Goal: Transaction & Acquisition: Purchase product/service

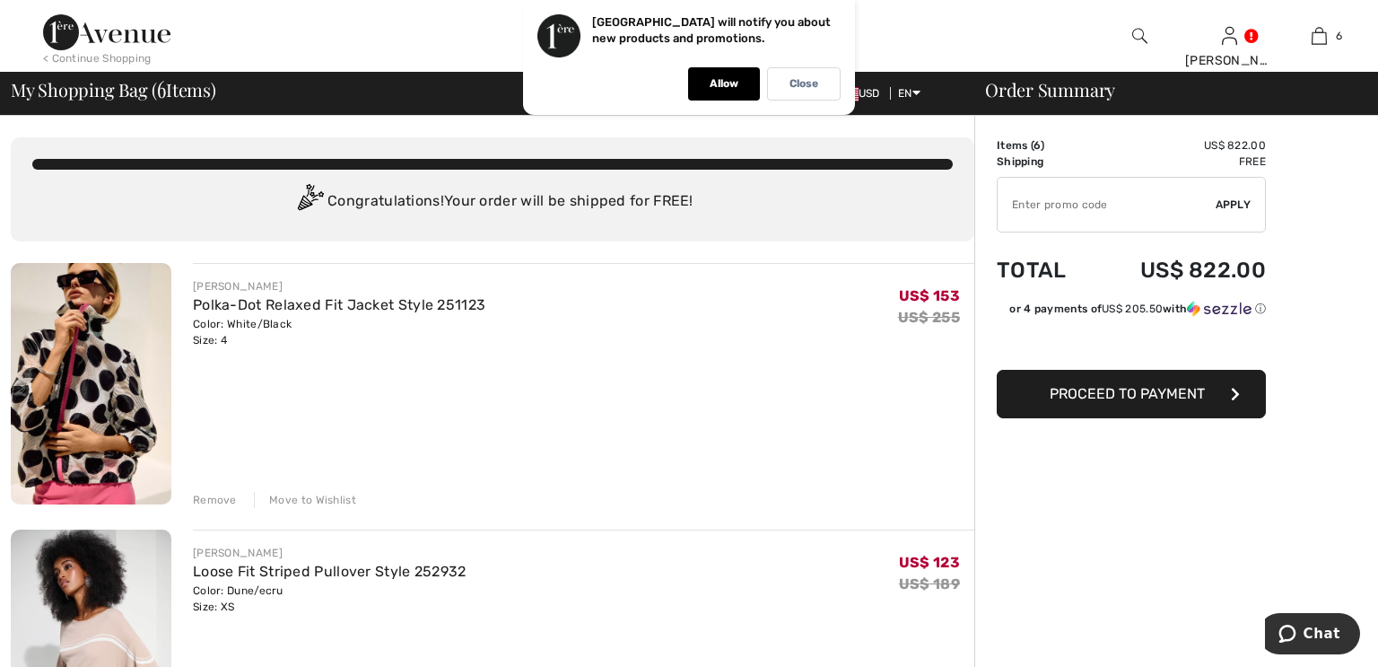
click at [213, 497] on div "Remove" at bounding box center [215, 500] width 44 height 16
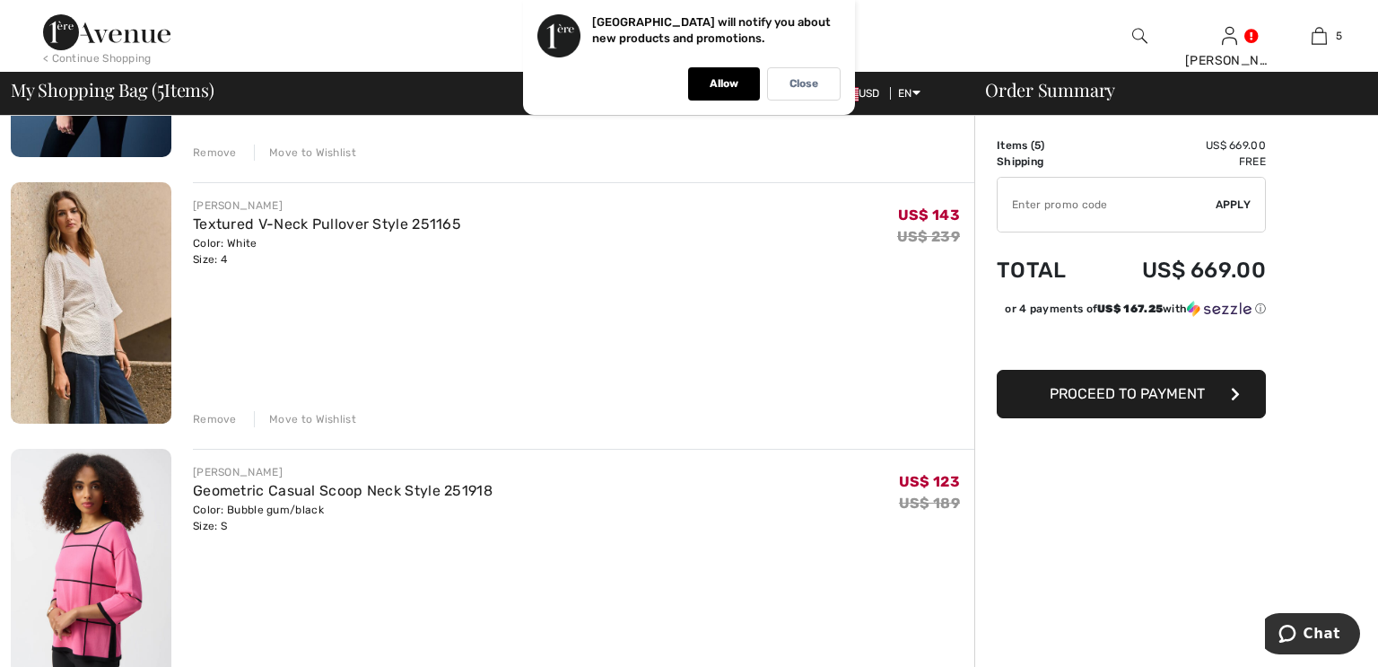
scroll to position [646, 0]
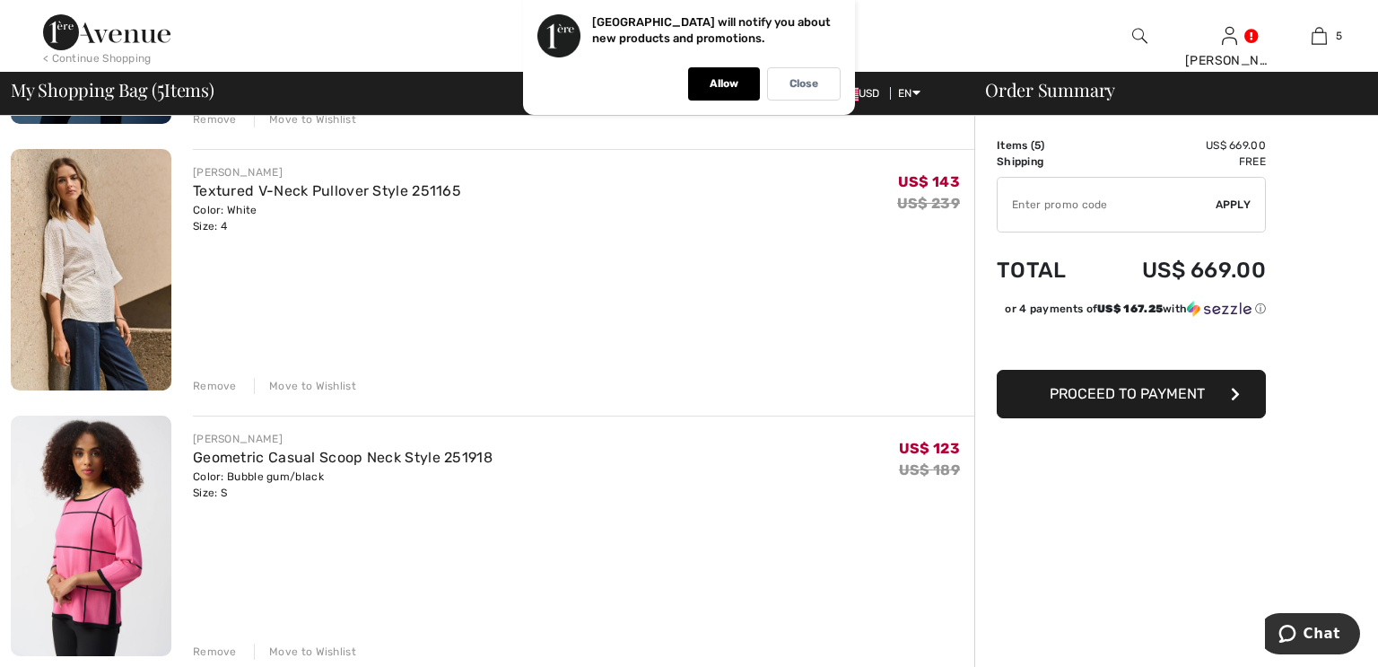
click at [216, 649] on div "Remove" at bounding box center [215, 651] width 44 height 16
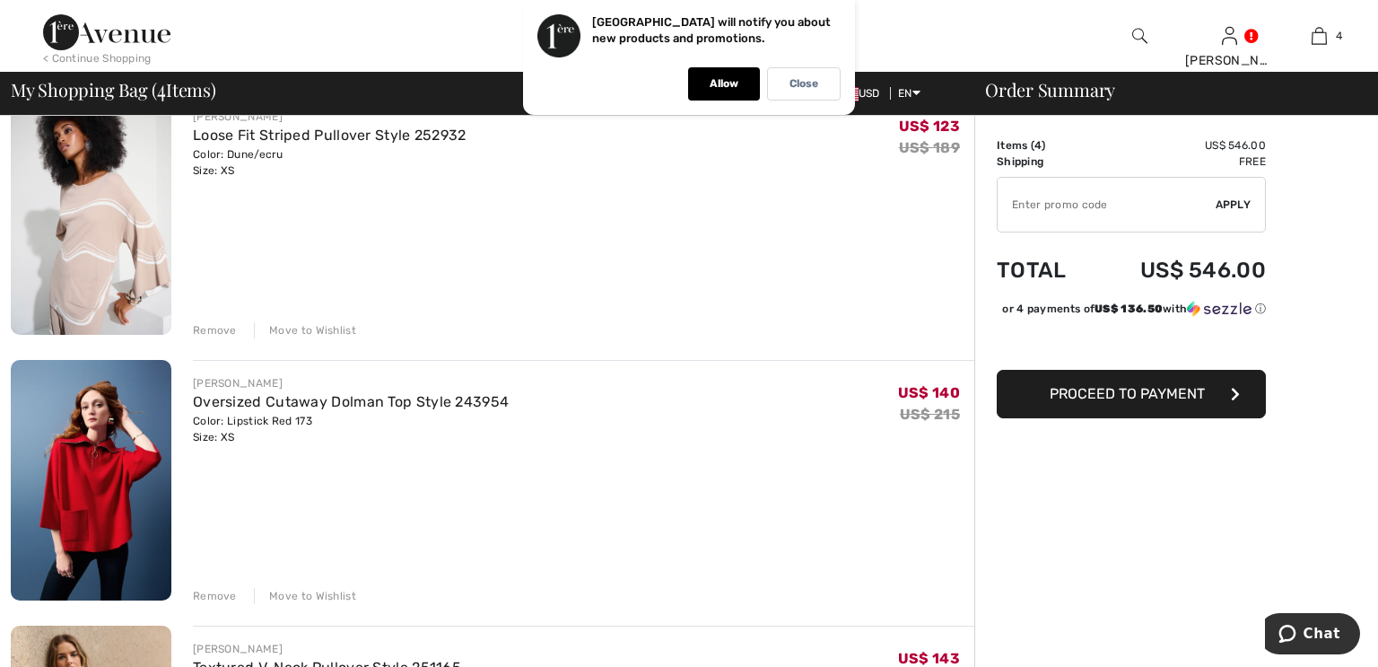
scroll to position [171, 0]
click at [211, 323] on div "Remove" at bounding box center [215, 328] width 44 height 16
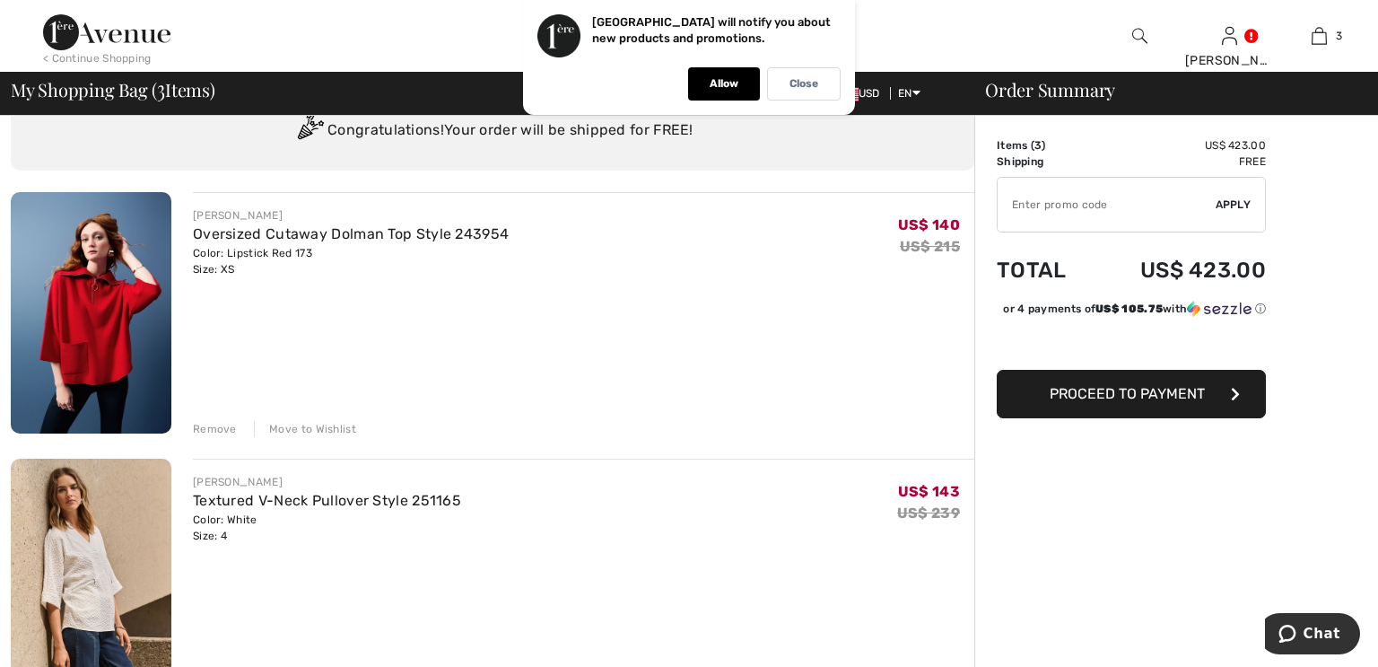
scroll to position [69, 0]
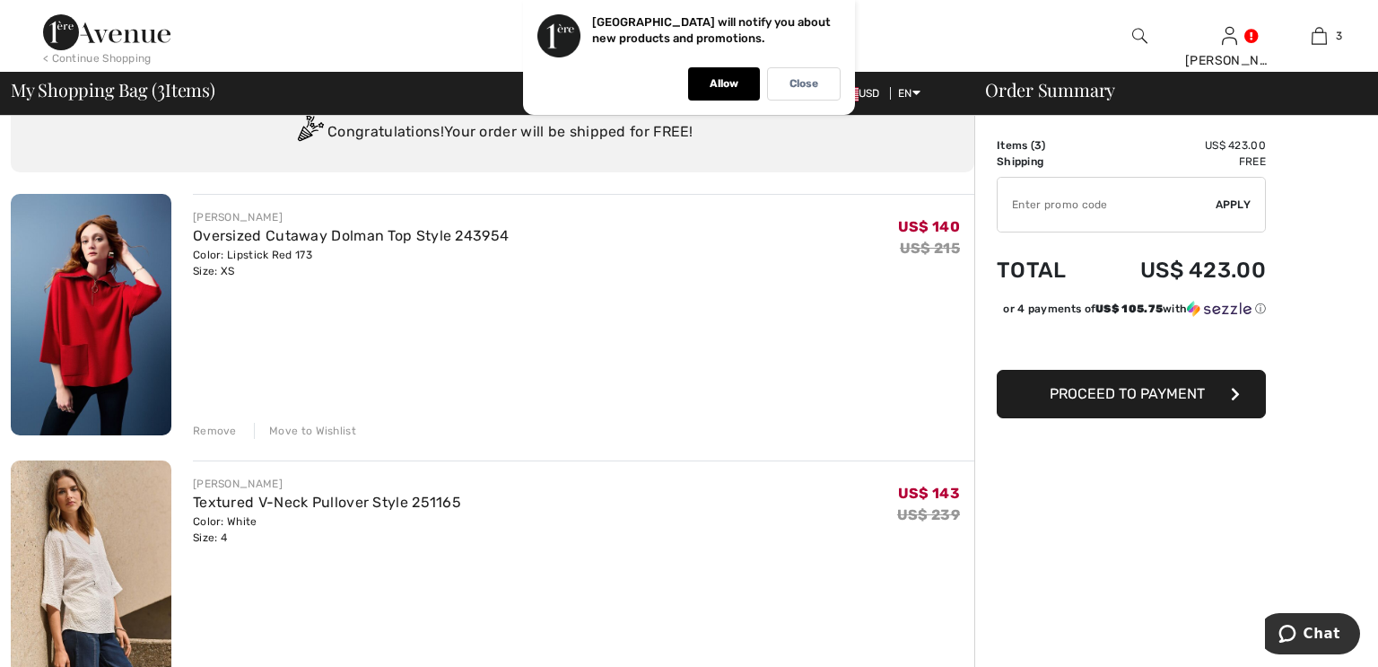
click at [1233, 200] on span "Apply" at bounding box center [1234, 204] width 36 height 16
click at [1014, 199] on input "TEXT" at bounding box center [1107, 205] width 218 height 54
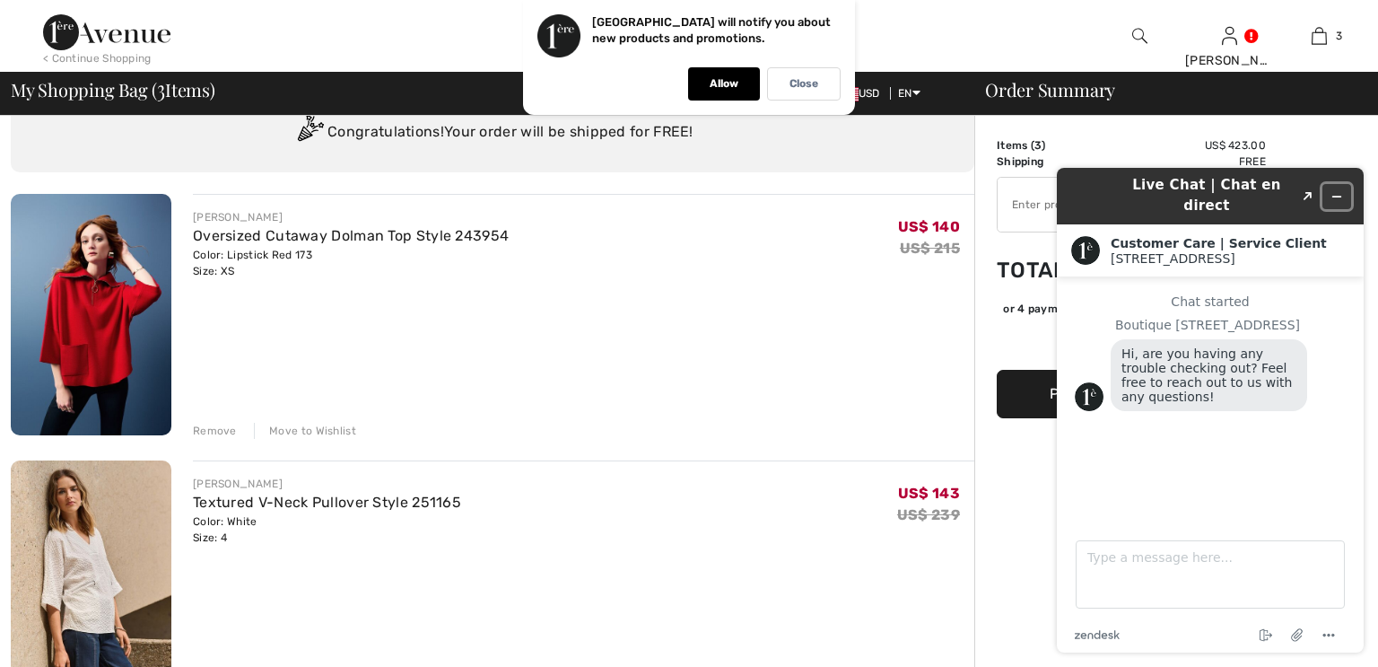
click at [1339, 190] on icon "Minimize widget" at bounding box center [1336, 196] width 13 height 13
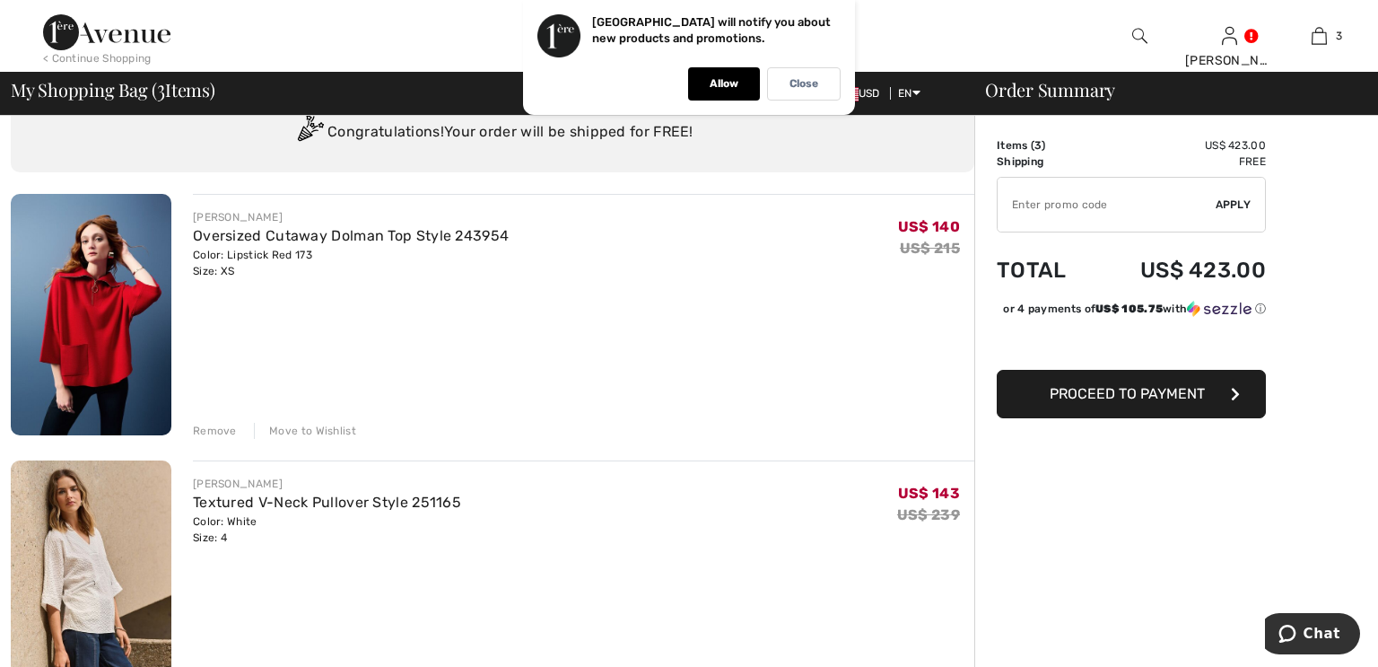
click at [1013, 198] on input "TEXT" at bounding box center [1107, 205] width 218 height 54
click at [1031, 204] on input "TEXT" at bounding box center [1107, 205] width 218 height 54
click at [715, 78] on p "Allow" at bounding box center [724, 83] width 29 height 13
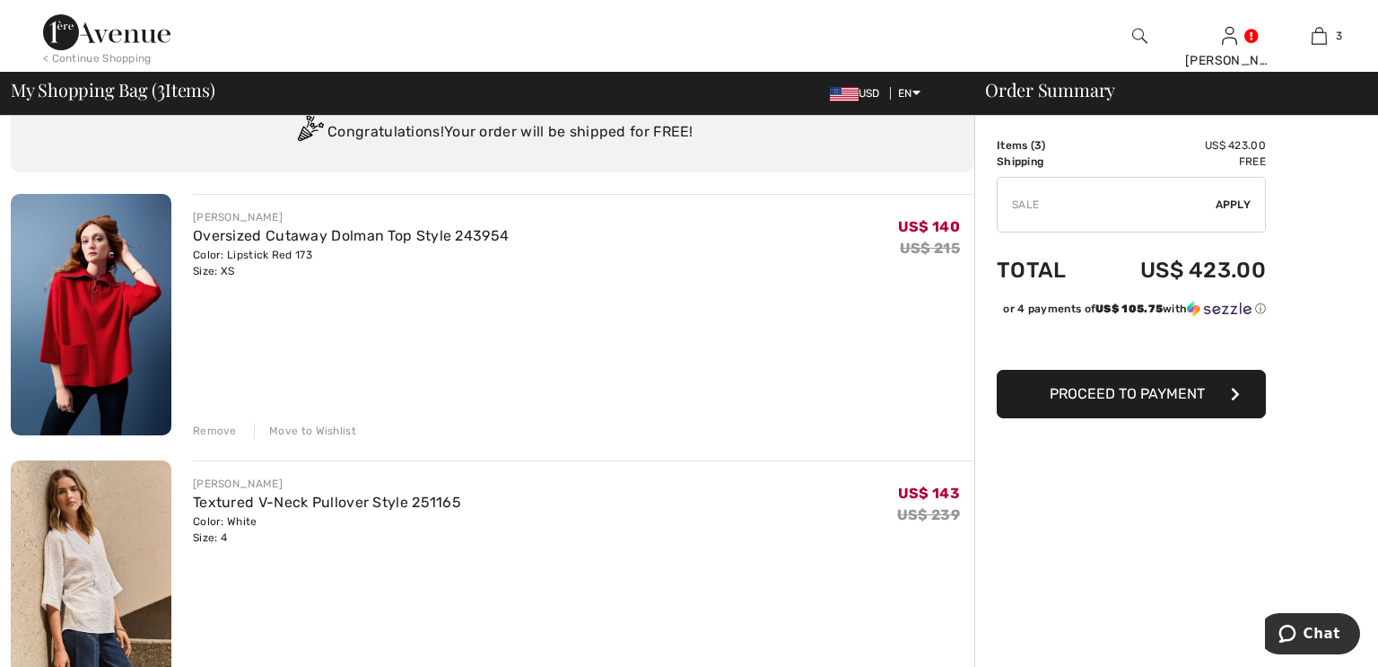
click at [1235, 201] on span "Apply" at bounding box center [1234, 204] width 36 height 16
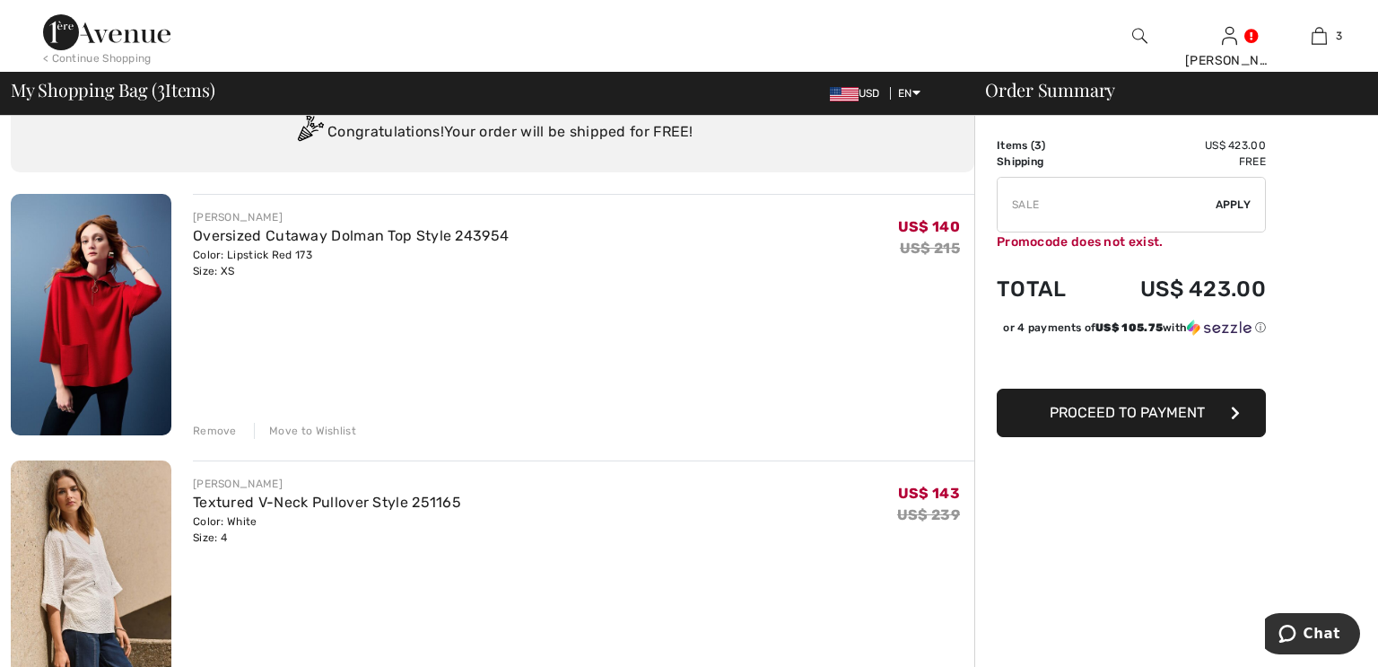
click at [1012, 194] on input "TEXT" at bounding box center [1107, 205] width 218 height 54
click at [1019, 192] on input "TEXT" at bounding box center [1107, 205] width 218 height 54
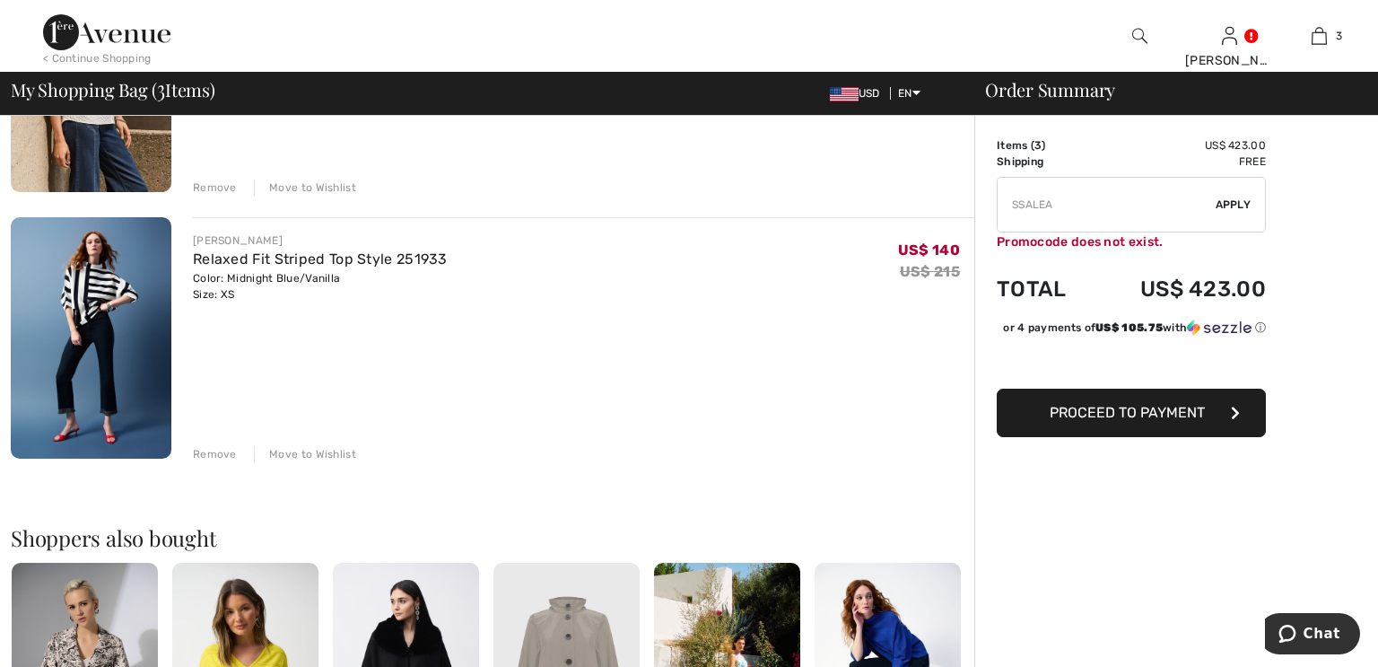
scroll to position [618, 0]
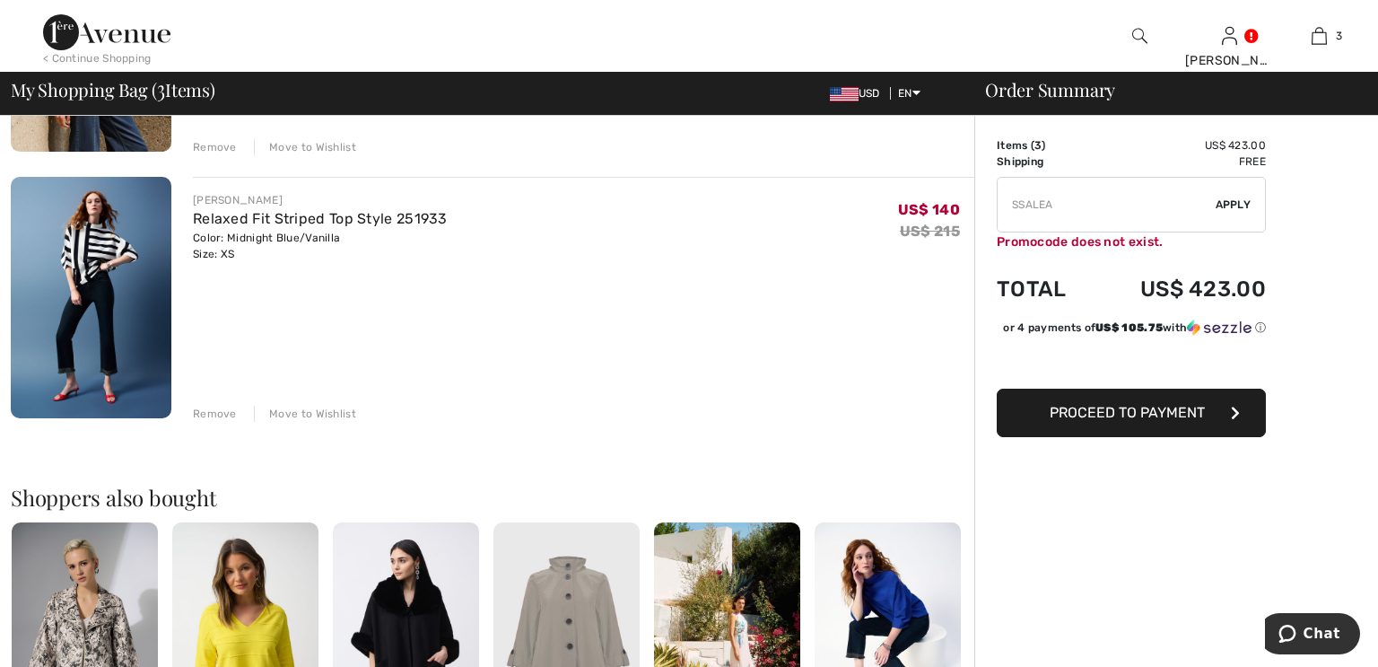
click at [1056, 203] on input "TEXT" at bounding box center [1107, 205] width 218 height 54
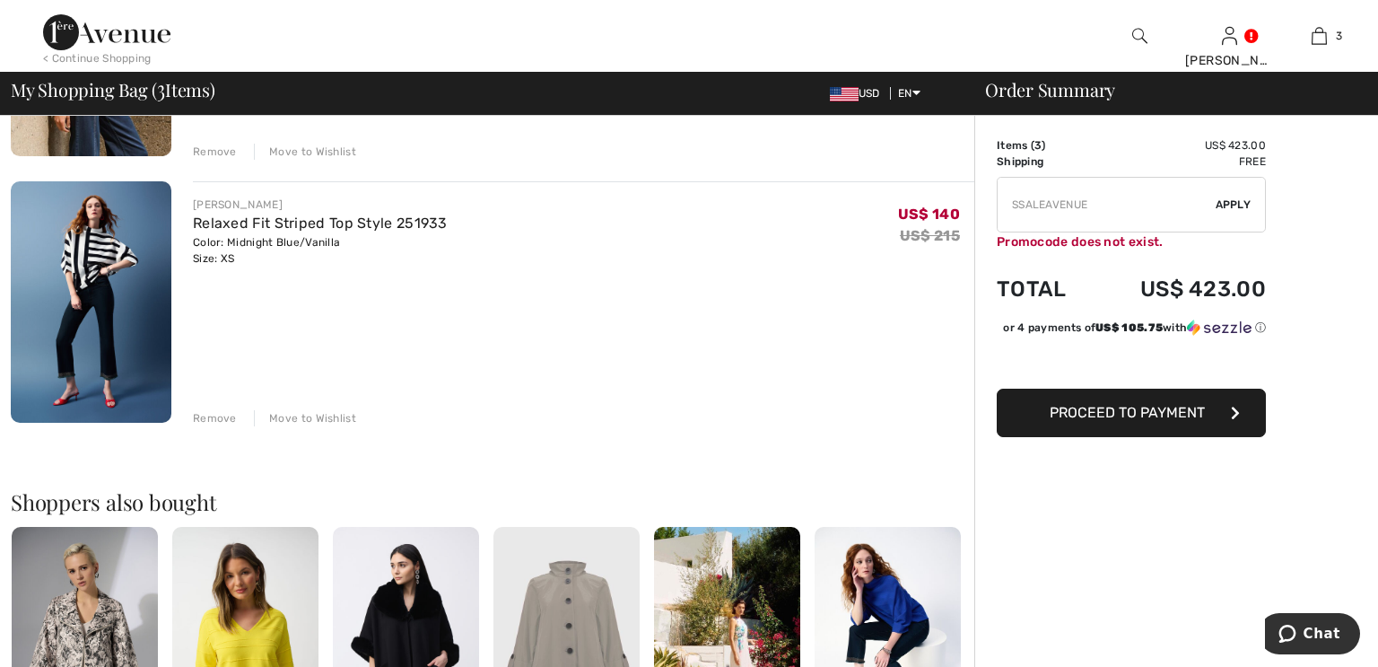
scroll to position [607, 0]
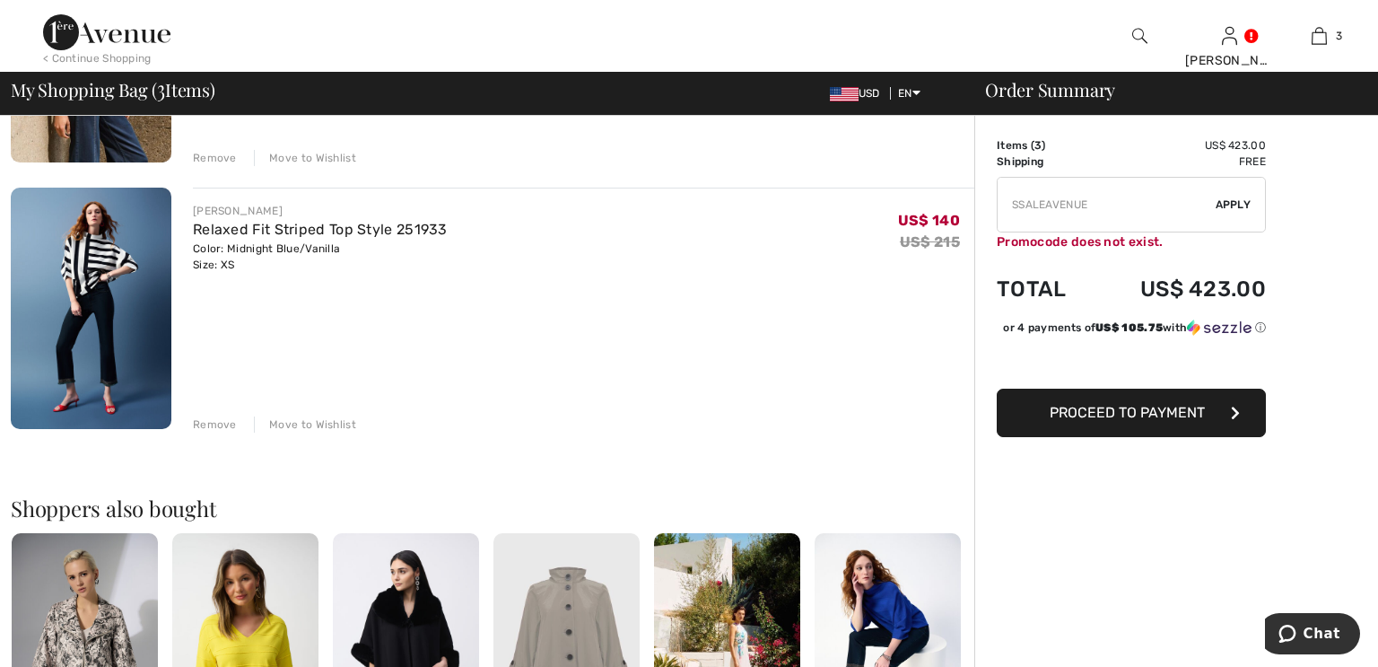
click at [1241, 200] on span "Apply" at bounding box center [1234, 204] width 36 height 16
click at [1010, 199] on input "TEXT" at bounding box center [1107, 205] width 218 height 54
type input "SALESSALEAVENUE"
click at [1230, 204] on span "Apply" at bounding box center [1234, 204] width 36 height 16
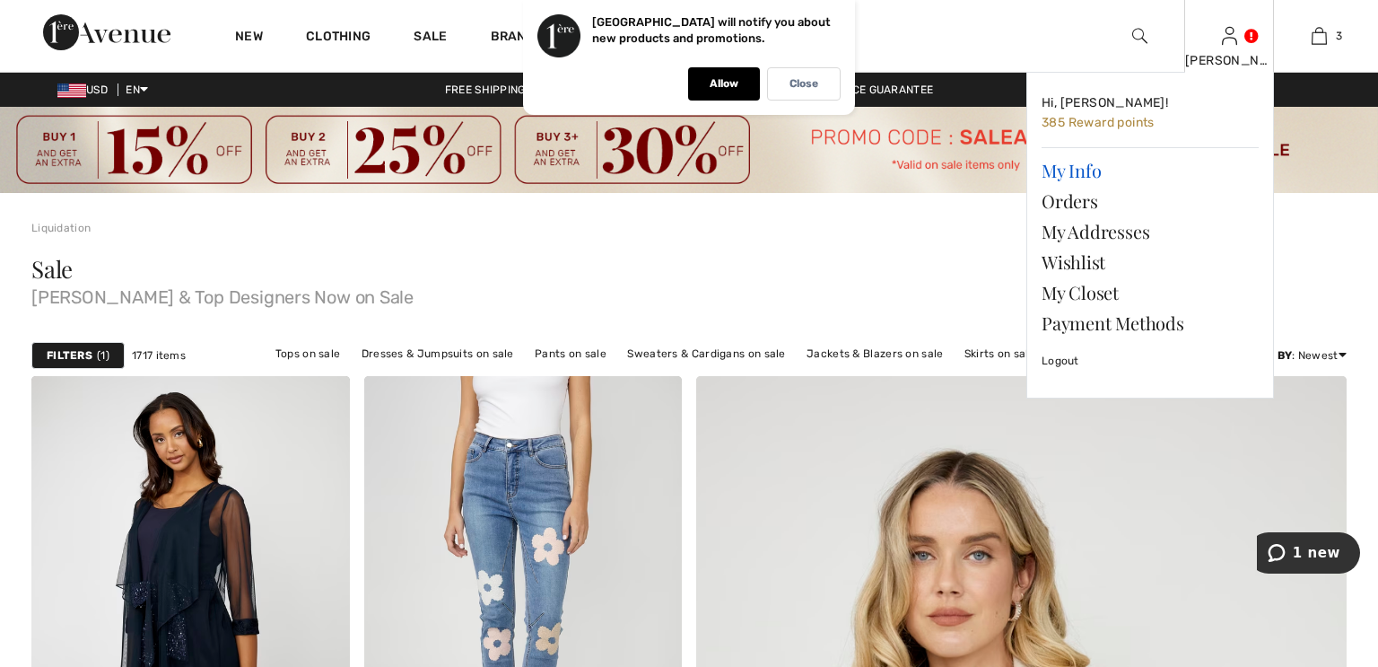
click at [1073, 169] on link "My Info" at bounding box center [1149, 170] width 217 height 30
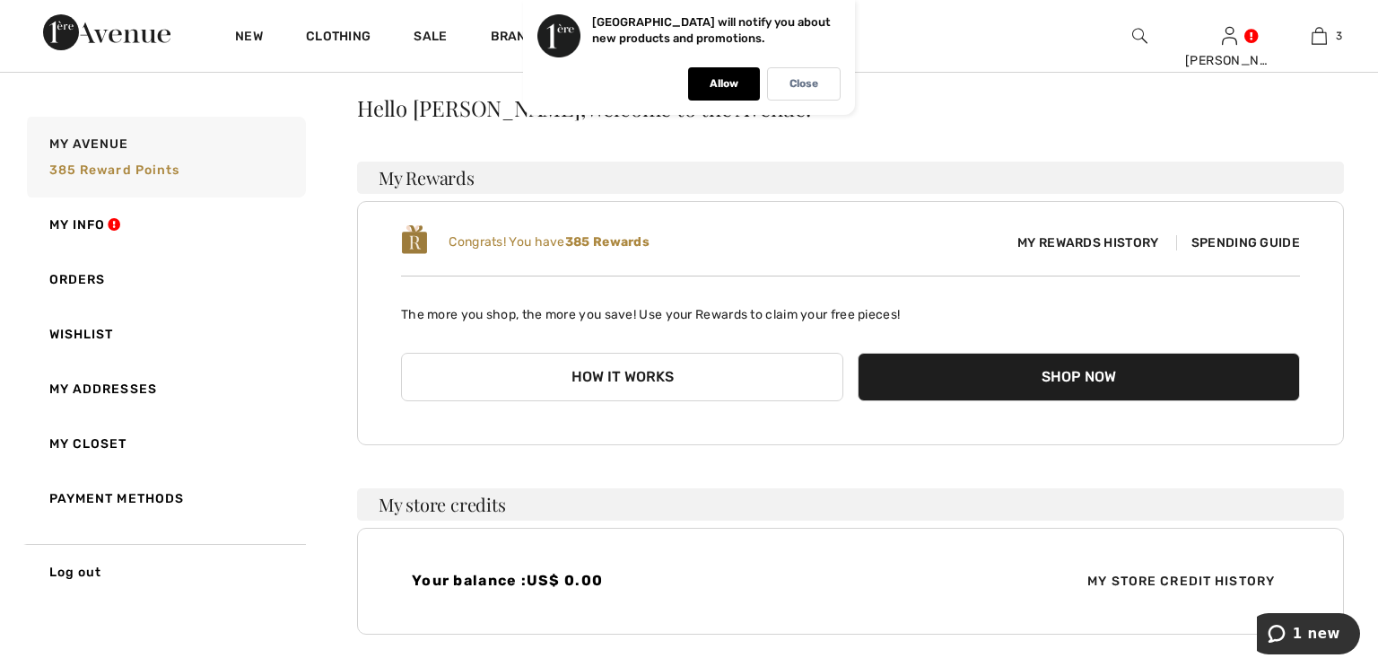
scroll to position [164, 0]
click at [1216, 234] on span "Spending Guide" at bounding box center [1238, 241] width 124 height 15
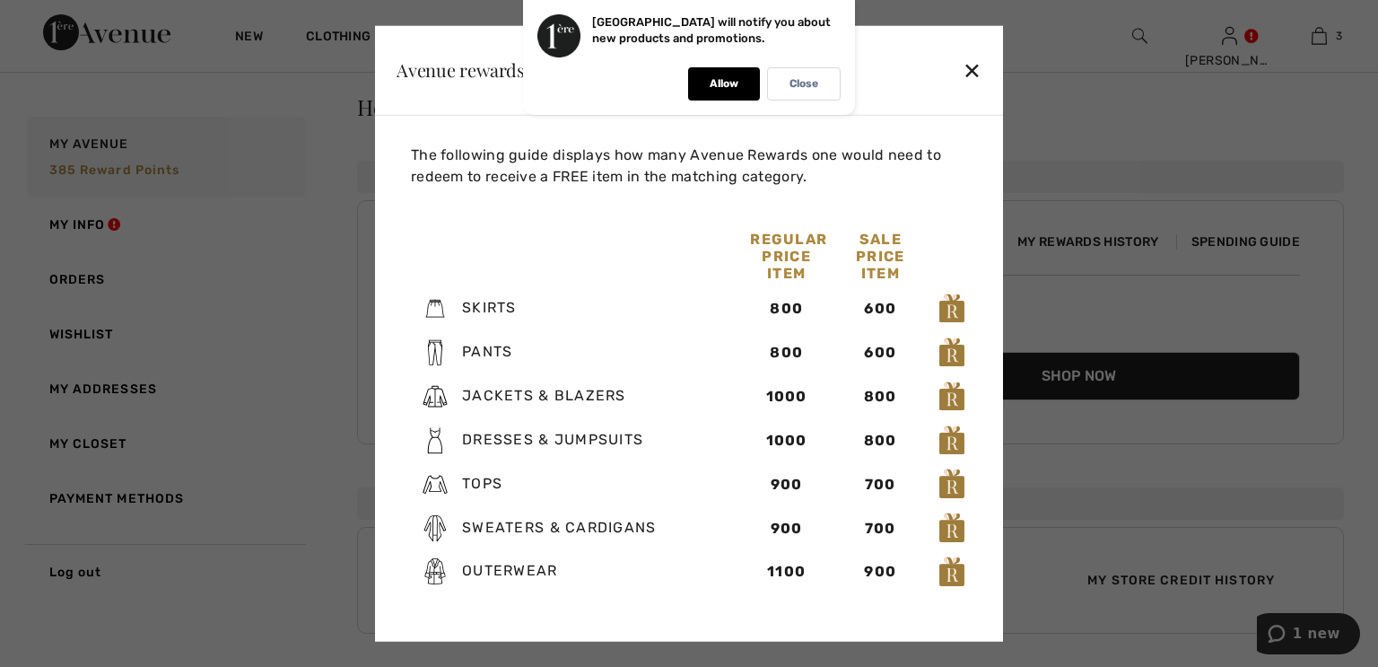
click at [968, 65] on div "✕" at bounding box center [972, 70] width 19 height 38
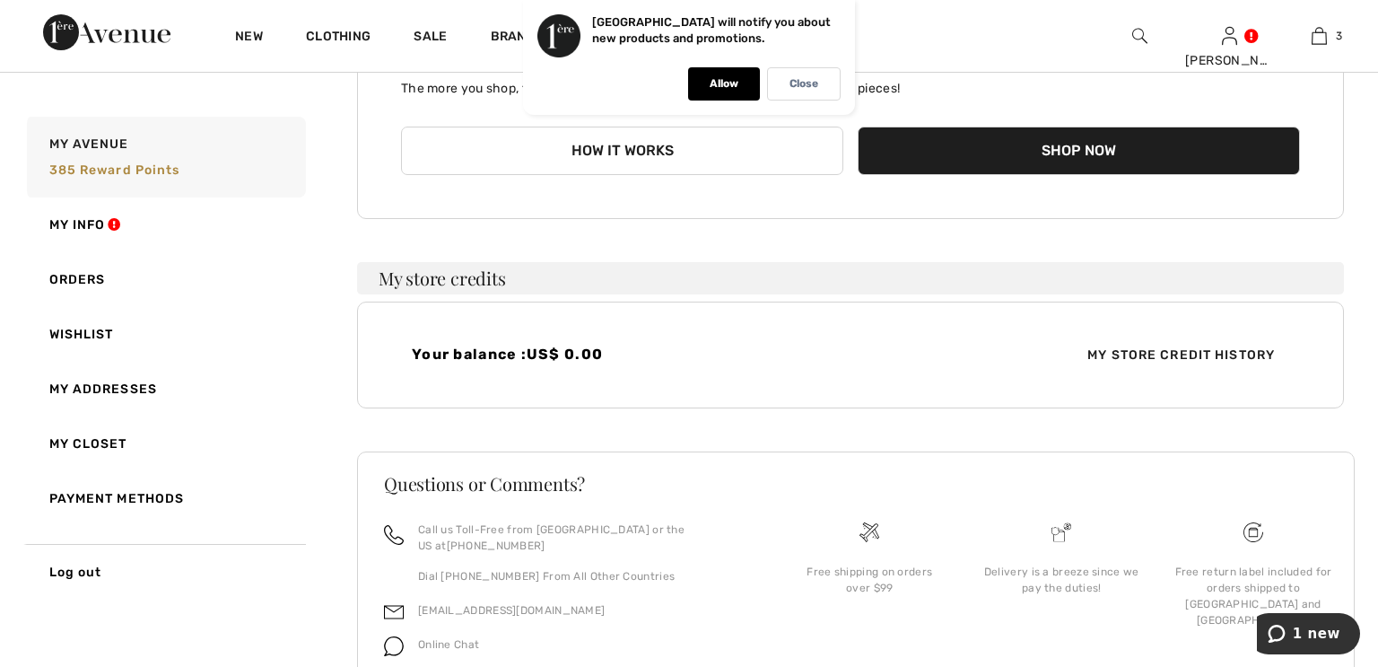
scroll to position [409, 0]
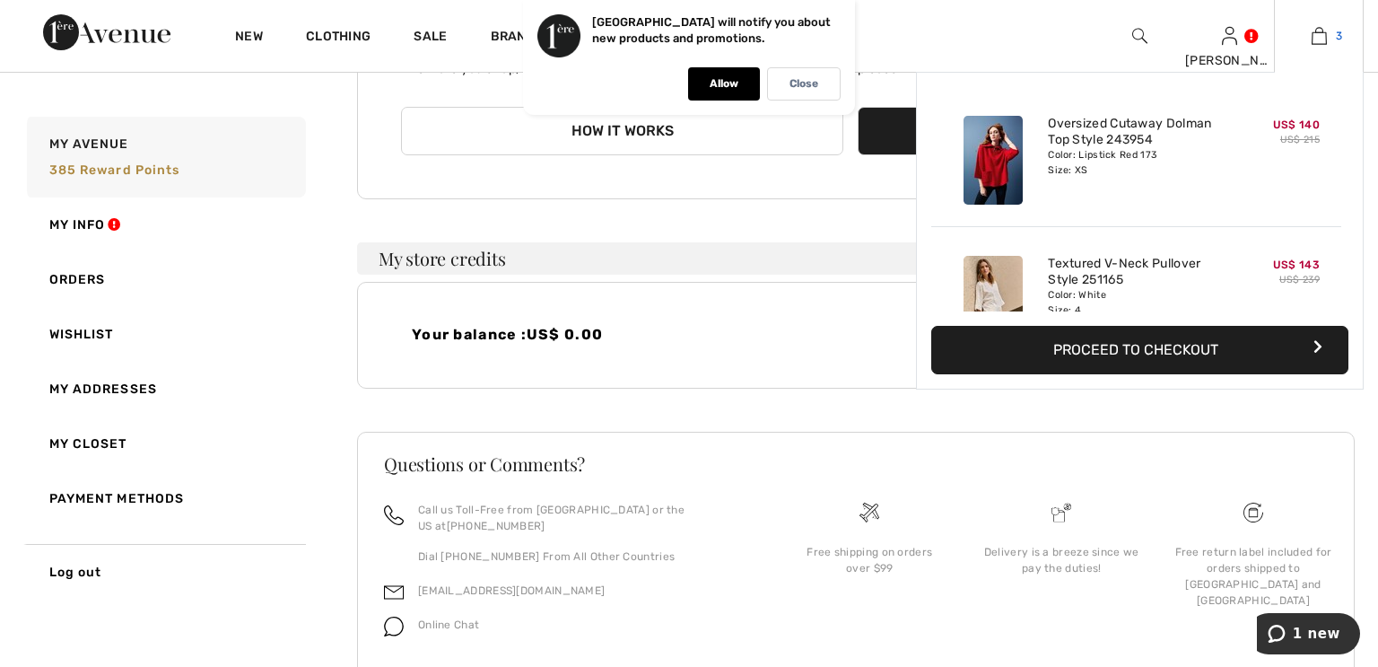
click at [1325, 32] on img at bounding box center [1318, 36] width 15 height 22
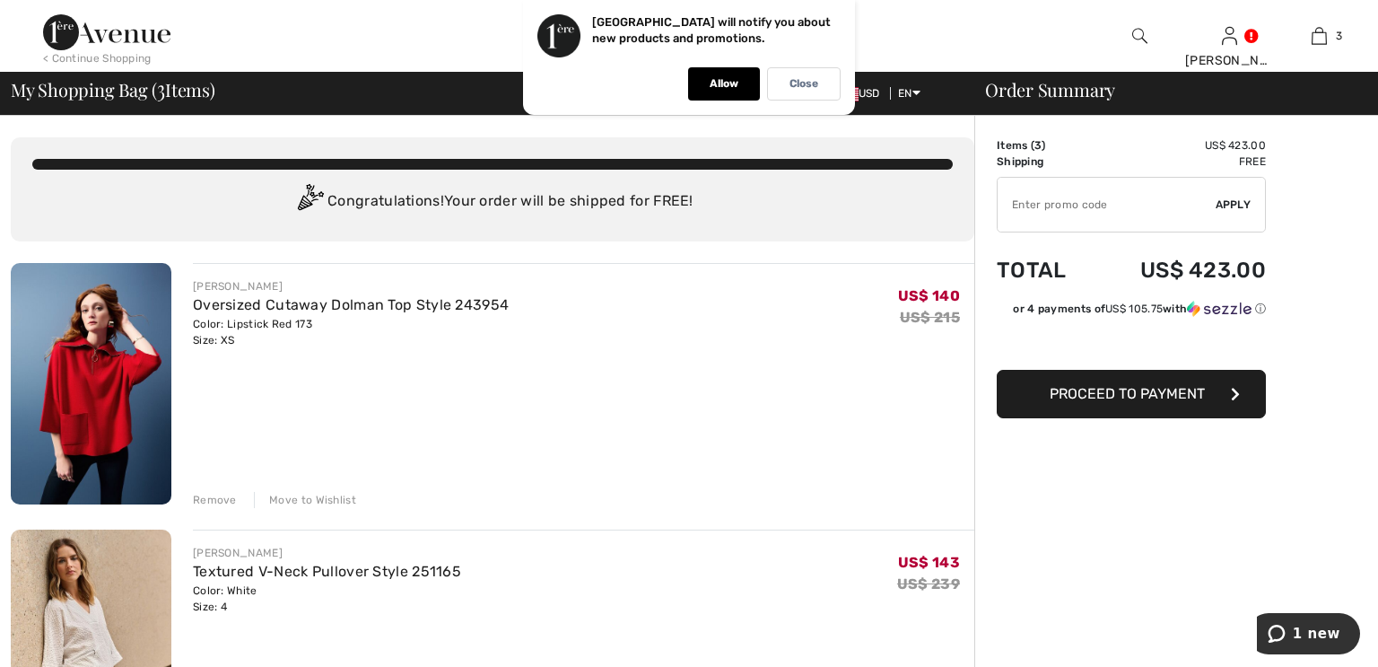
click at [1011, 199] on input "TEXT" at bounding box center [1107, 205] width 218 height 54
click at [1013, 195] on input "TEXT" at bounding box center [1107, 205] width 218 height 54
type input "SALEAVENUE"
click at [1240, 198] on span "Apply" at bounding box center [1234, 204] width 36 height 16
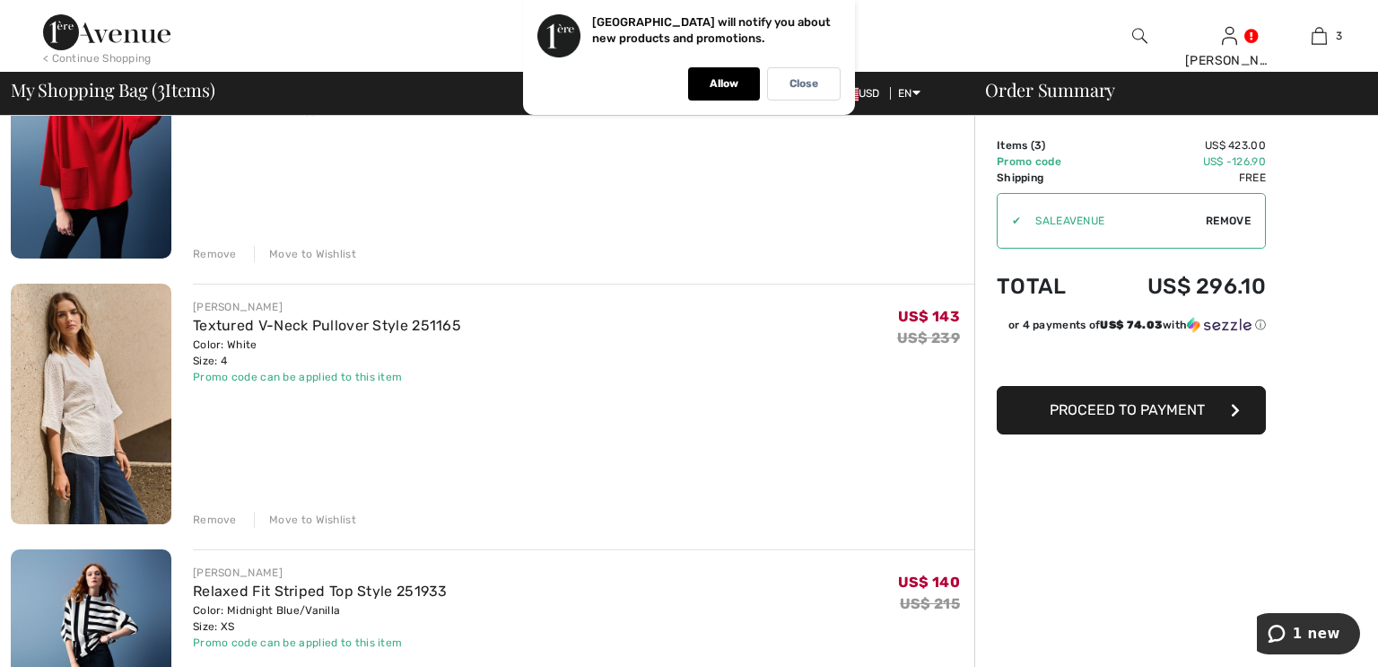
scroll to position [278, 0]
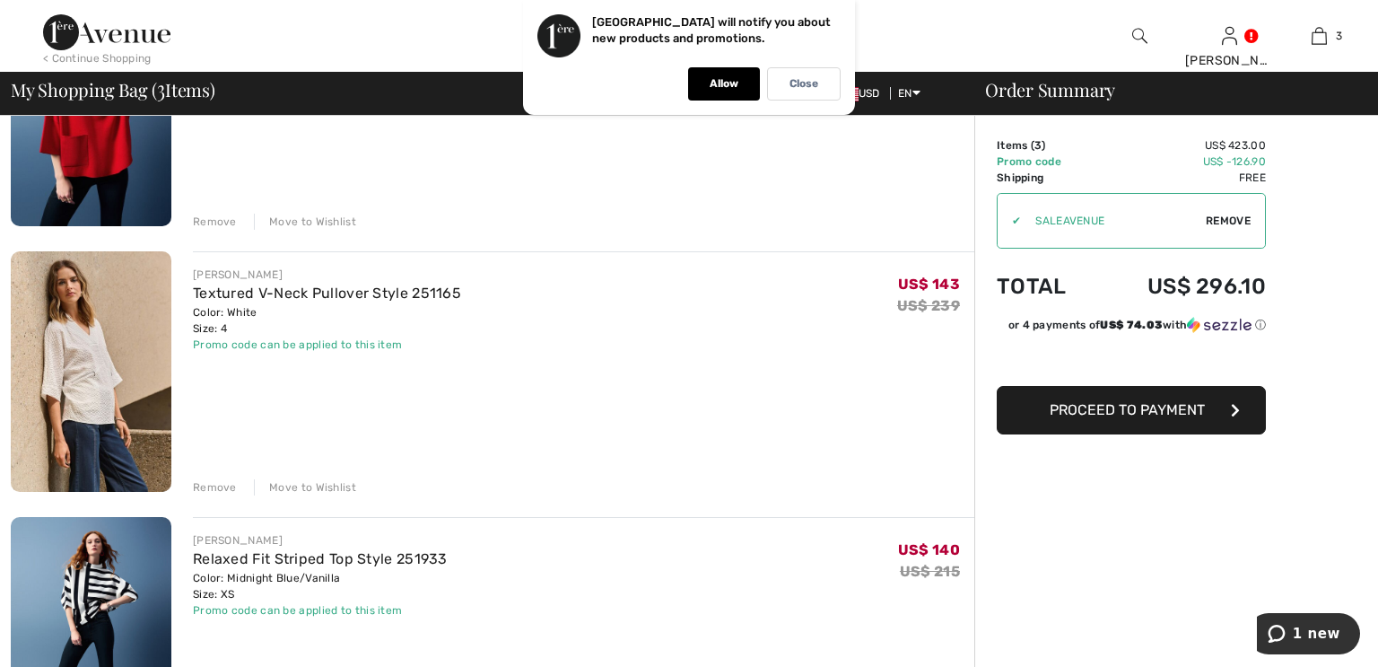
click at [1065, 405] on span "Proceed to Payment" at bounding box center [1127, 409] width 155 height 17
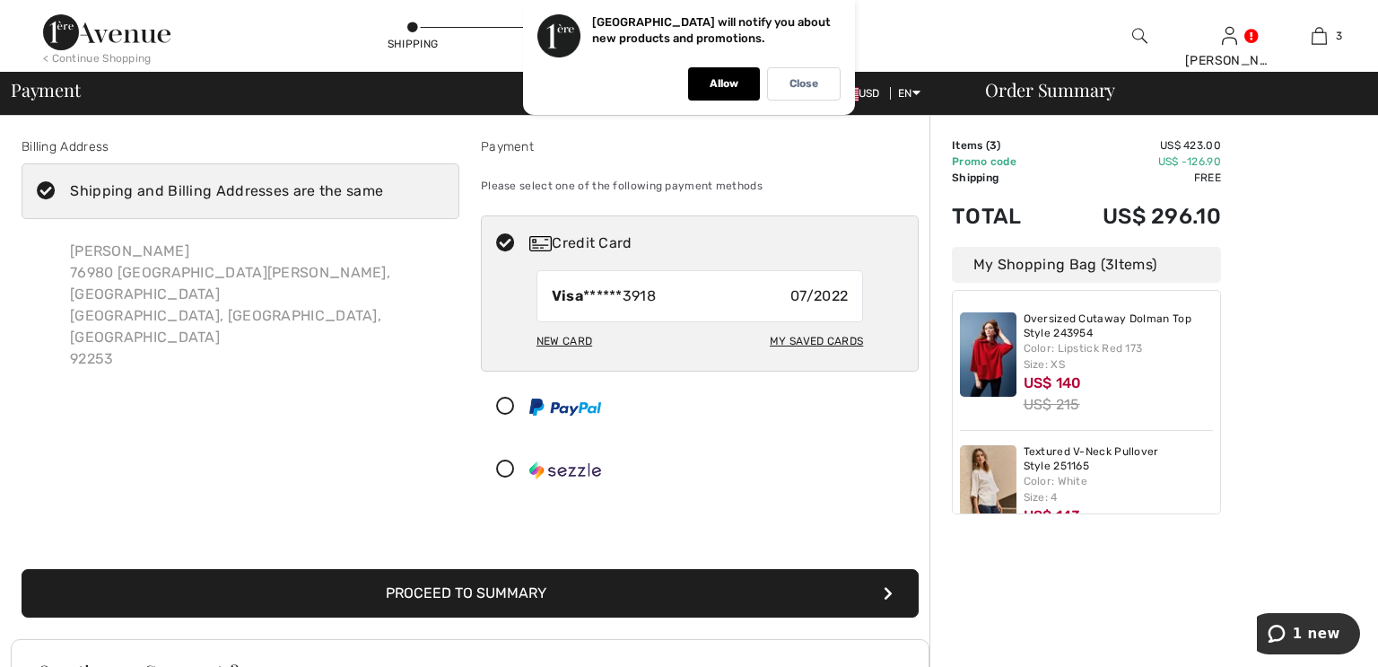
click at [808, 339] on div "My Saved Cards" at bounding box center [816, 341] width 93 height 30
radio input "true"
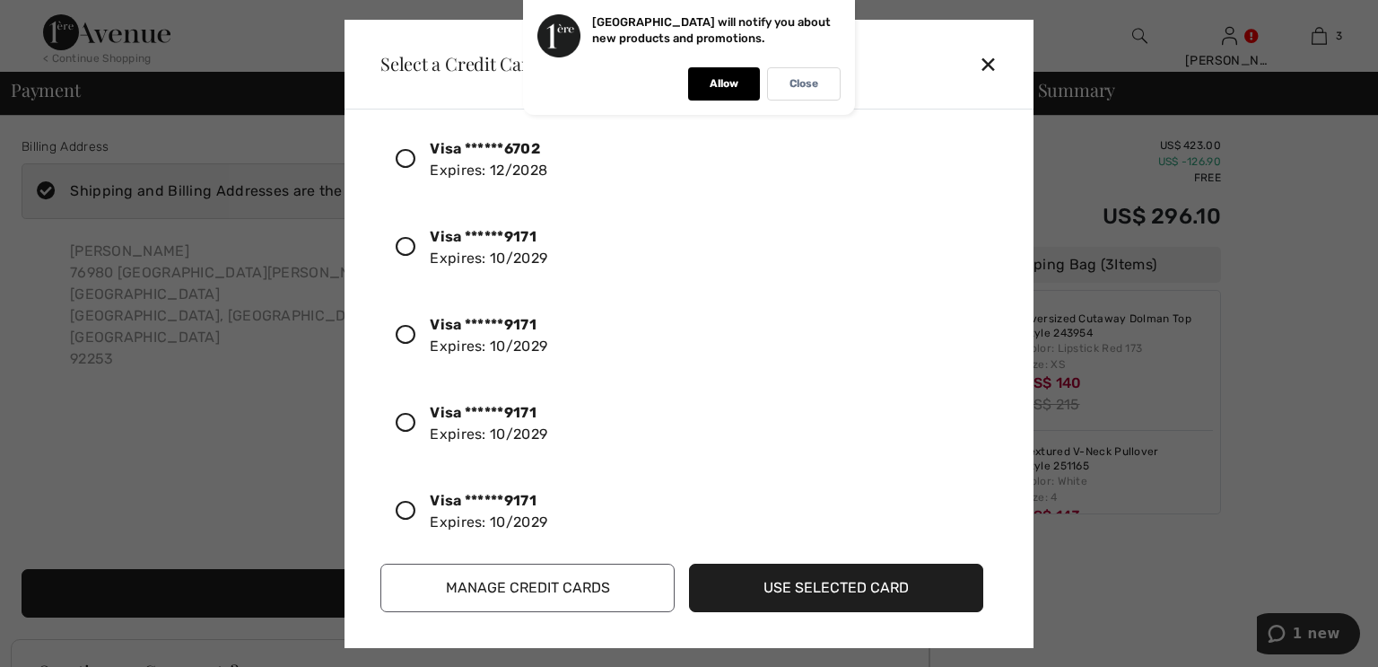
scroll to position [1098, 0]
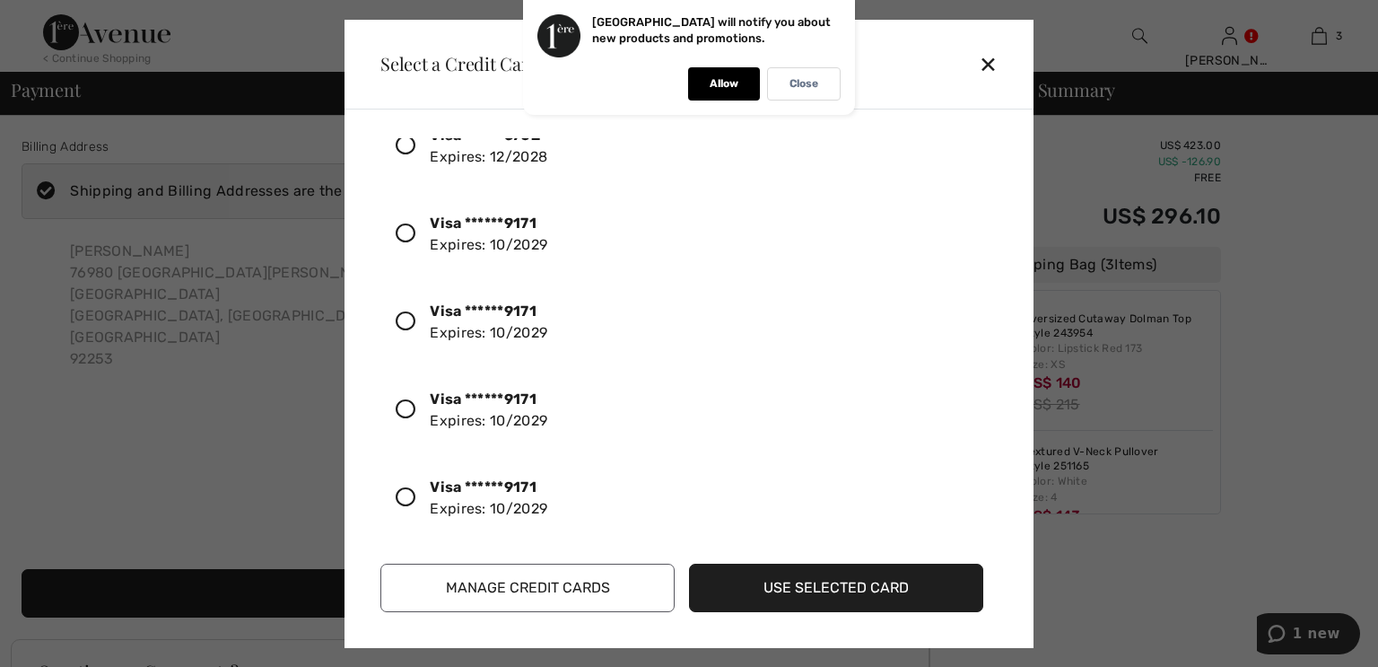
drag, startPoint x: 401, startPoint y: 310, endPoint x: 411, endPoint y: 304, distance: 11.7
click at [402, 311] on icon at bounding box center [406, 321] width 20 height 20
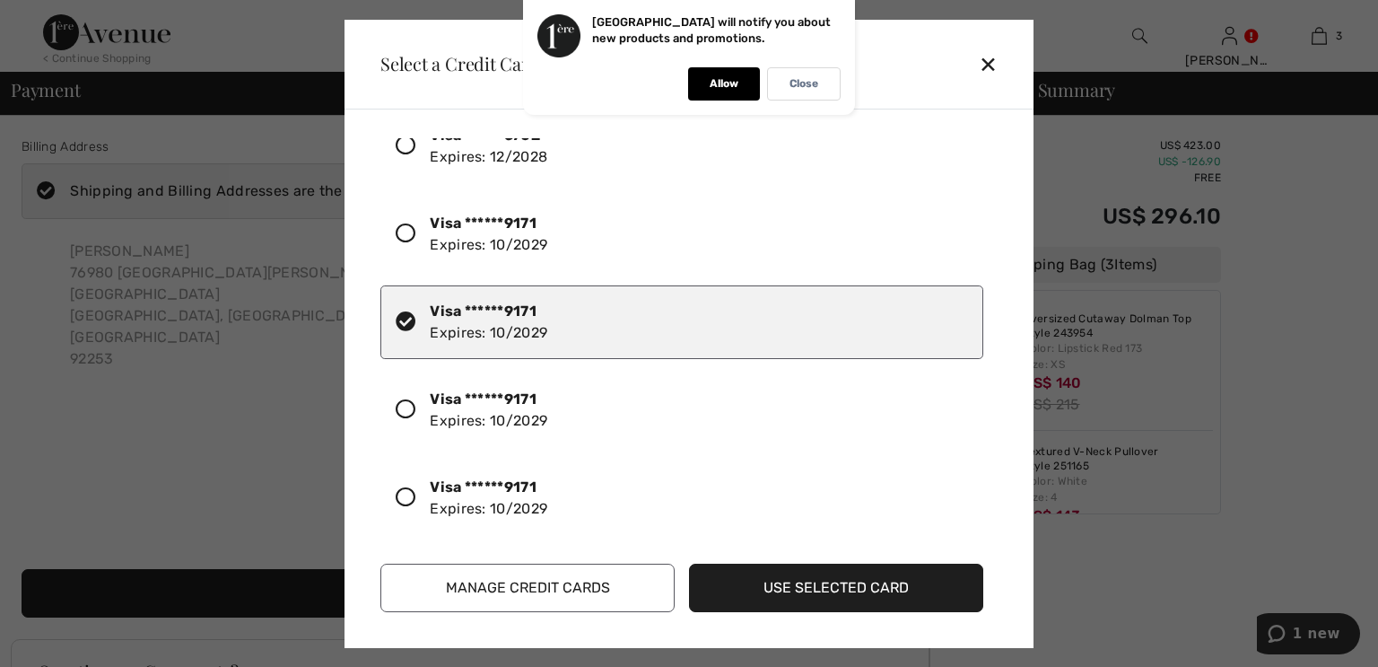
click at [807, 571] on button "Use Selected Card" at bounding box center [836, 587] width 294 height 48
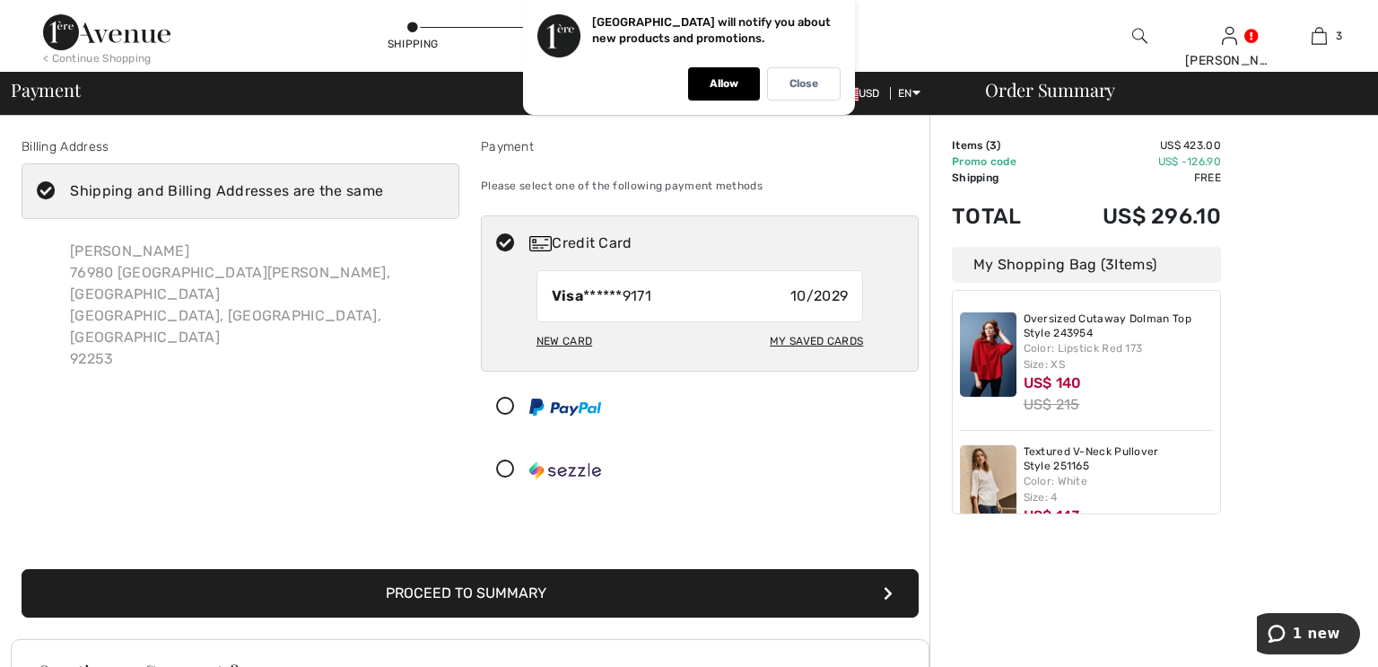
click at [467, 589] on button "Proceed to Summary" at bounding box center [470, 593] width 897 height 48
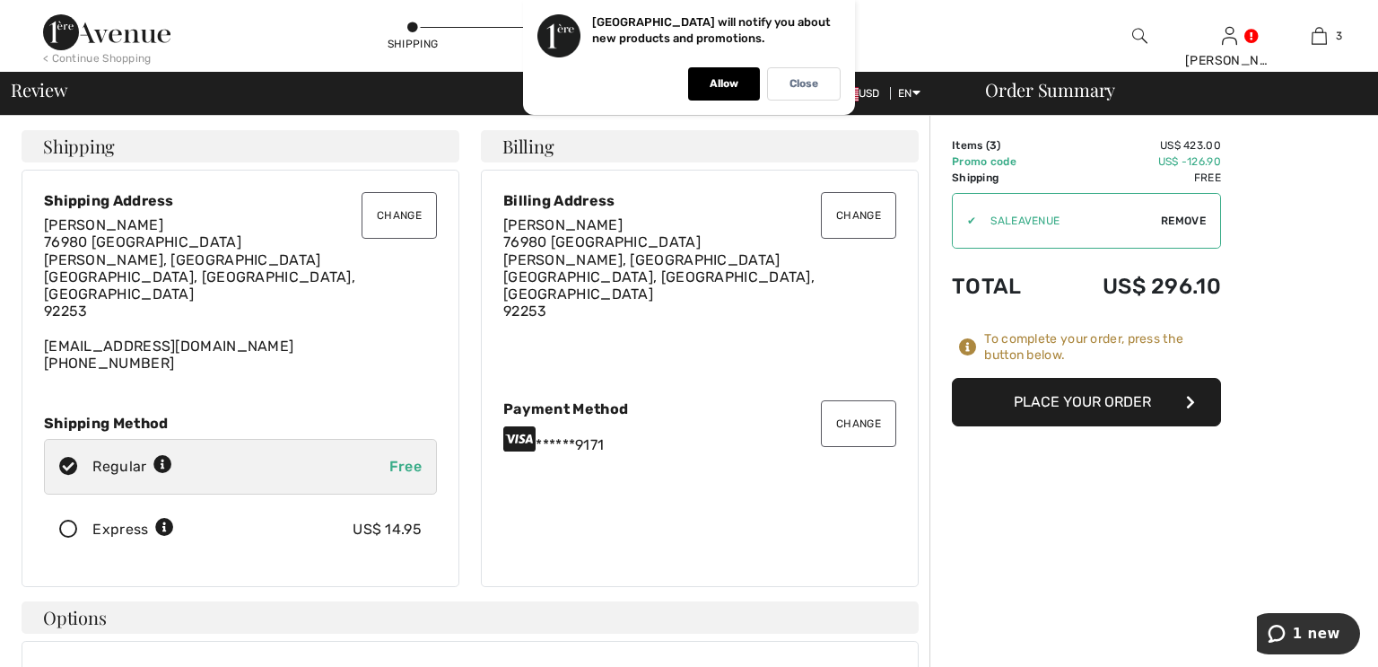
click at [1059, 396] on button "Place Your Order" at bounding box center [1086, 402] width 269 height 48
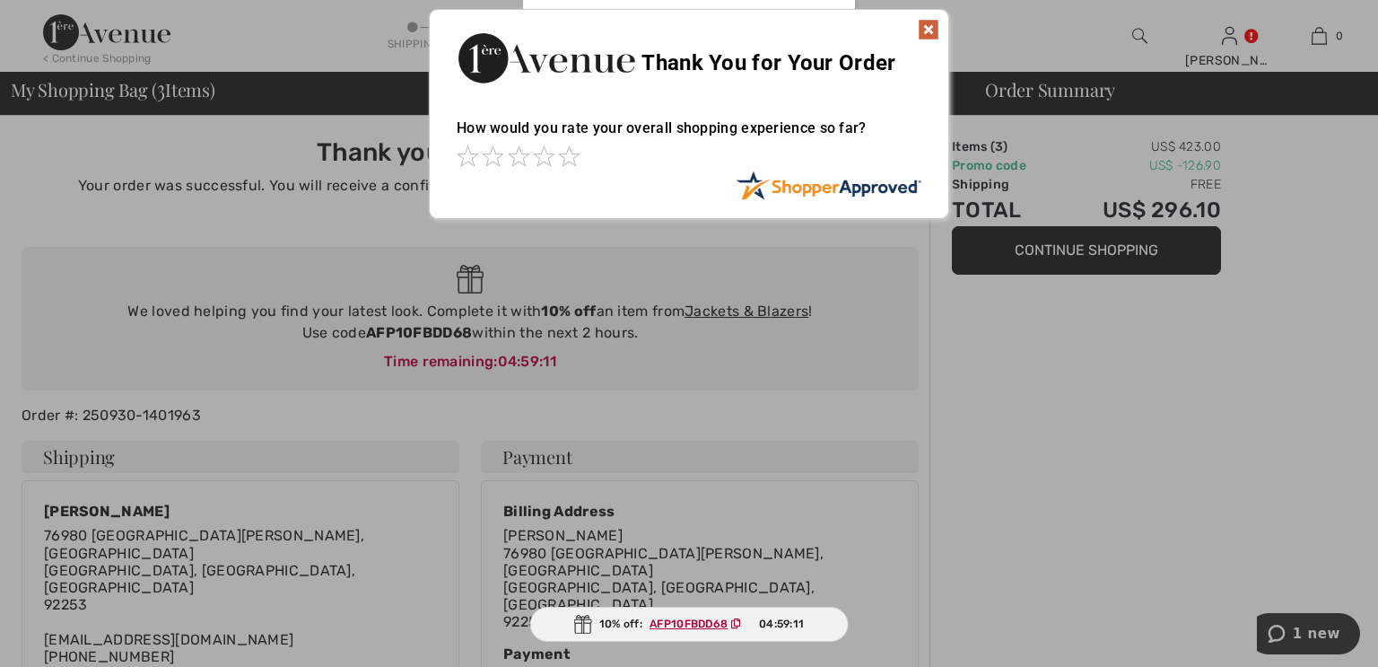
click at [929, 31] on img at bounding box center [929, 30] width 22 height 22
